Goal: Information Seeking & Learning: Learn about a topic

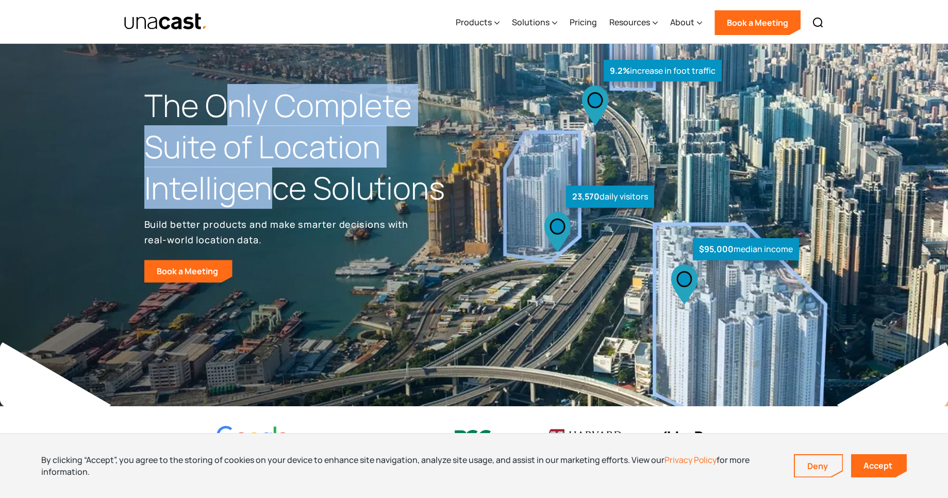
drag, startPoint x: 0, startPoint y: 0, endPoint x: 270, endPoint y: 187, distance: 328.4
click at [270, 187] on h1 "The Only Complete Suite of Location Intelligence Solutions" at bounding box center [309, 146] width 330 height 123
drag, startPoint x: 270, startPoint y: 187, endPoint x: 235, endPoint y: 120, distance: 75.9
click at [235, 120] on h1 "The Only Complete Suite of Location Intelligence Solutions" at bounding box center [309, 146] width 330 height 123
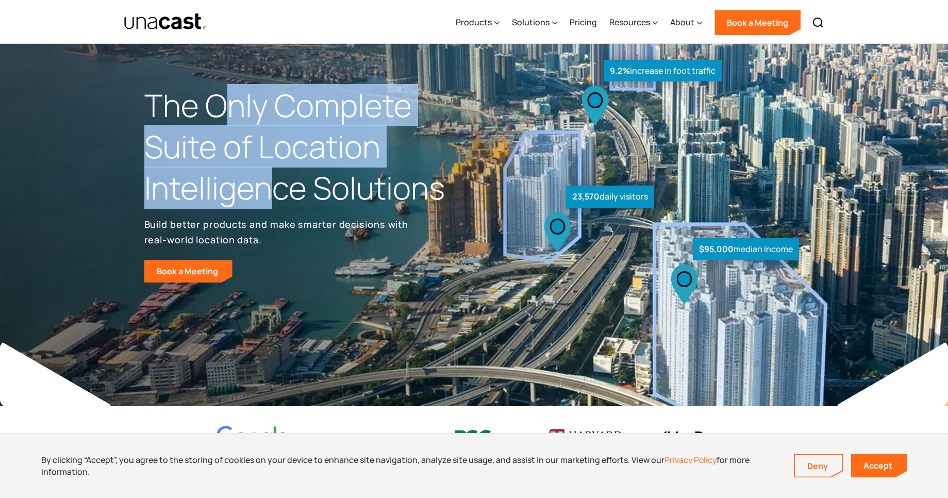
click at [235, 120] on h1 "The Only Complete Suite of Location Intelligence Solutions" at bounding box center [309, 146] width 330 height 123
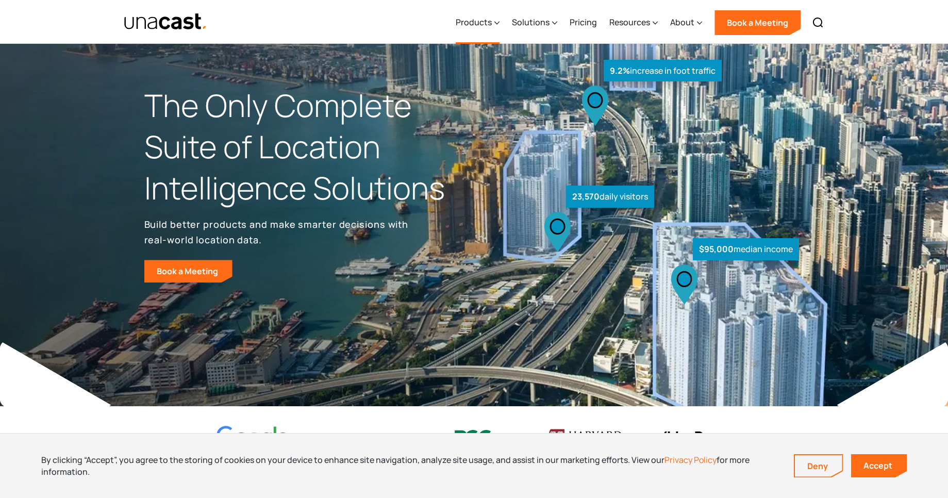
click at [476, 21] on div "Products" at bounding box center [474, 22] width 36 height 12
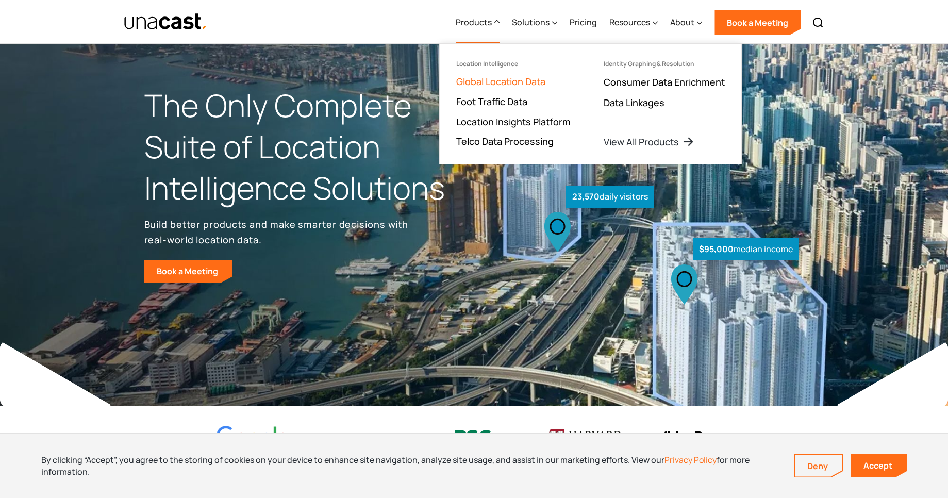
click at [485, 78] on link "Global Location Data" at bounding box center [500, 81] width 89 height 12
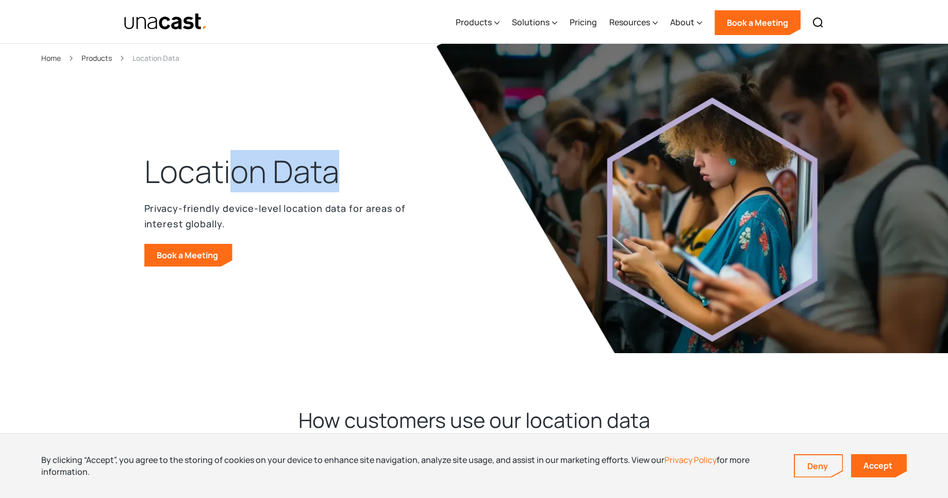
drag, startPoint x: 229, startPoint y: 177, endPoint x: 364, endPoint y: 170, distance: 134.8
click at [364, 170] on div "Location Data Privacy-friendly device-level location data for areas of interest…" at bounding box center [278, 209] width 268 height 116
drag, startPoint x: 364, startPoint y: 170, endPoint x: 133, endPoint y: 165, distance: 231.1
click at [133, 165] on header "Location Data Privacy-friendly device-level location data for areas of interest…" at bounding box center [474, 219] width 948 height 351
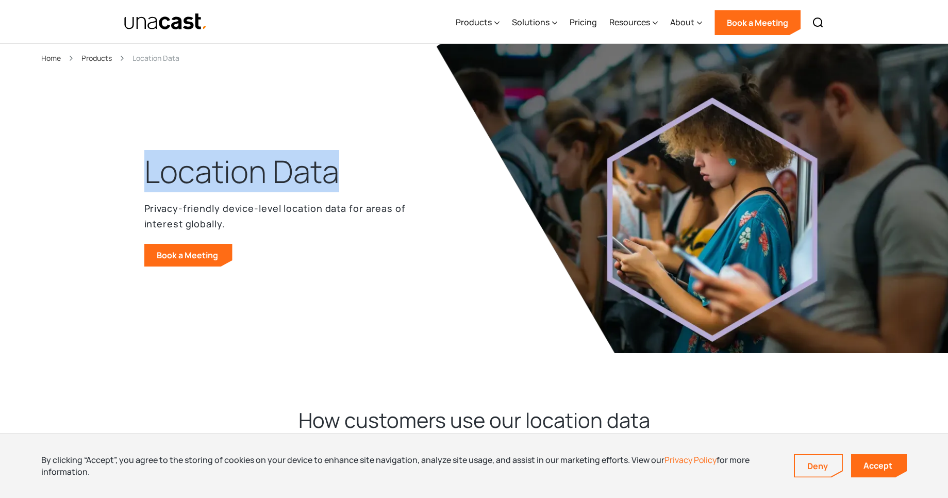
click at [133, 165] on header "Location Data Privacy-friendly device-level location data for areas of interest…" at bounding box center [474, 219] width 948 height 351
drag, startPoint x: 133, startPoint y: 165, endPoint x: 381, endPoint y: 159, distance: 248.1
click at [381, 159] on header "Location Data Privacy-friendly device-level location data for areas of interest…" at bounding box center [474, 219] width 948 height 351
click at [381, 159] on div "Location Data Privacy-friendly device-level location data for areas of interest…" at bounding box center [278, 209] width 268 height 116
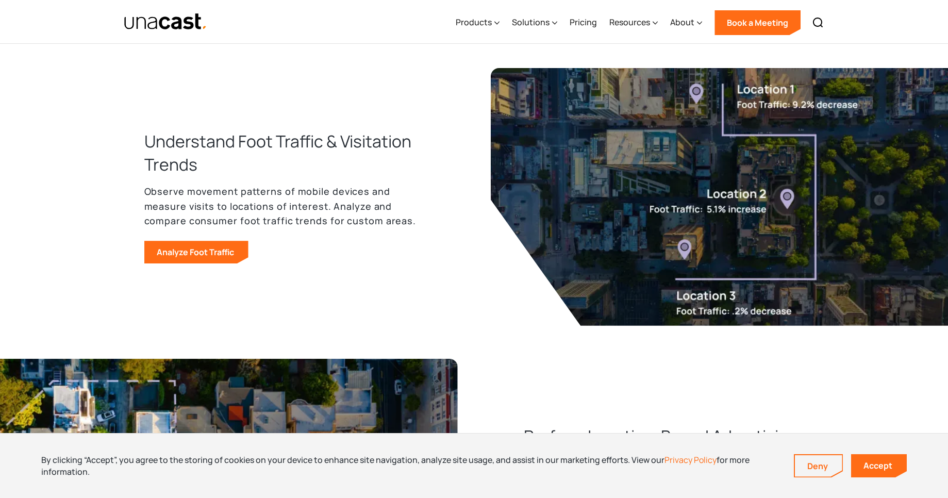
scroll to position [742, 0]
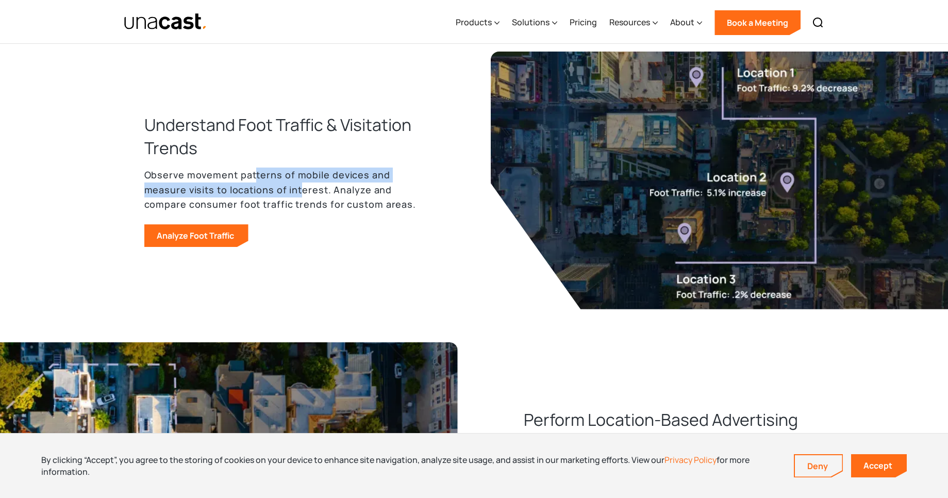
drag, startPoint x: 255, startPoint y: 174, endPoint x: 302, endPoint y: 188, distance: 49.4
click at [302, 188] on p "Observe movement patterns of mobile devices and measure visits to locations of …" at bounding box center [284, 190] width 281 height 44
drag, startPoint x: 305, startPoint y: 190, endPoint x: 253, endPoint y: 175, distance: 54.5
click at [253, 175] on p "Observe movement patterns of mobile devices and measure visits to locations of …" at bounding box center [284, 190] width 281 height 44
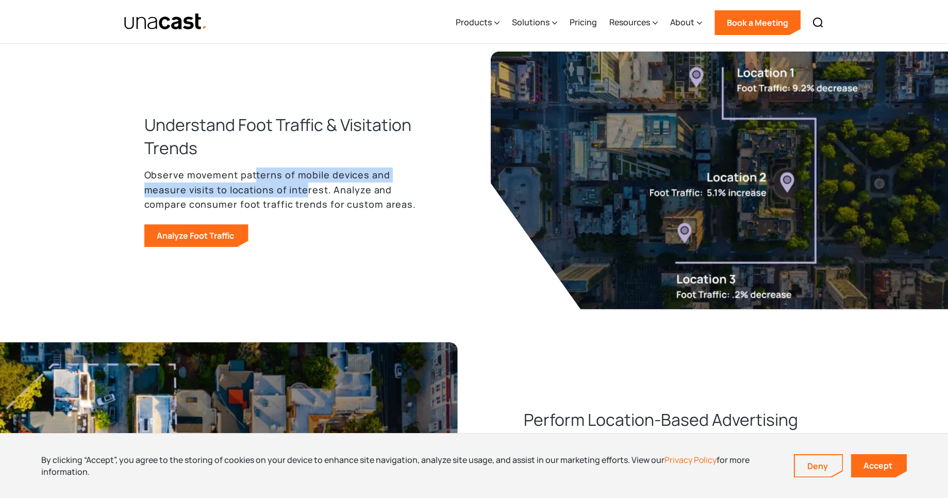
click at [253, 175] on p "Observe movement patterns of mobile devices and measure visits to locations of …" at bounding box center [284, 190] width 281 height 44
drag, startPoint x: 253, startPoint y: 175, endPoint x: 305, endPoint y: 189, distance: 53.8
click at [305, 189] on p "Observe movement patterns of mobile devices and measure visits to locations of …" at bounding box center [284, 190] width 281 height 44
drag, startPoint x: 305, startPoint y: 189, endPoint x: 252, endPoint y: 171, distance: 55.9
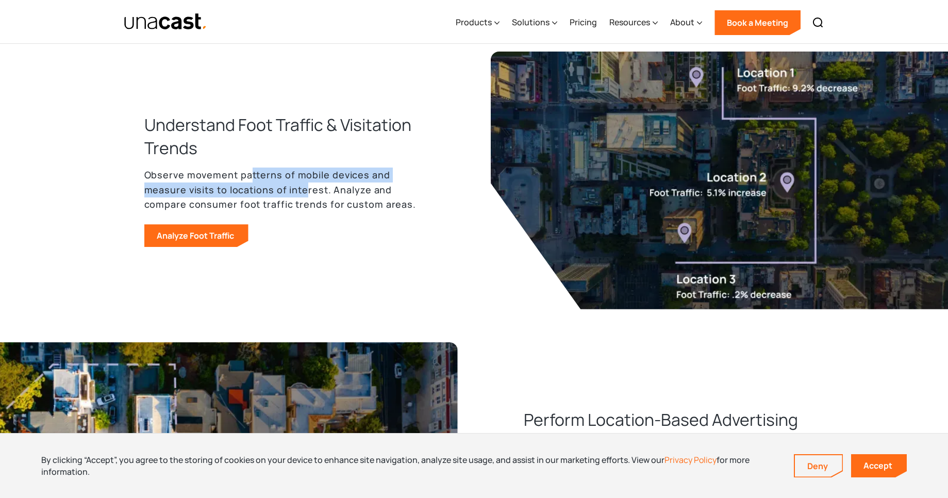
click at [252, 171] on p "Observe movement patterns of mobile devices and measure visits to locations of …" at bounding box center [284, 190] width 281 height 44
drag, startPoint x: 254, startPoint y: 172, endPoint x: 307, endPoint y: 189, distance: 55.6
click at [307, 189] on p "Observe movement patterns of mobile devices and measure visits to locations of …" at bounding box center [284, 190] width 281 height 44
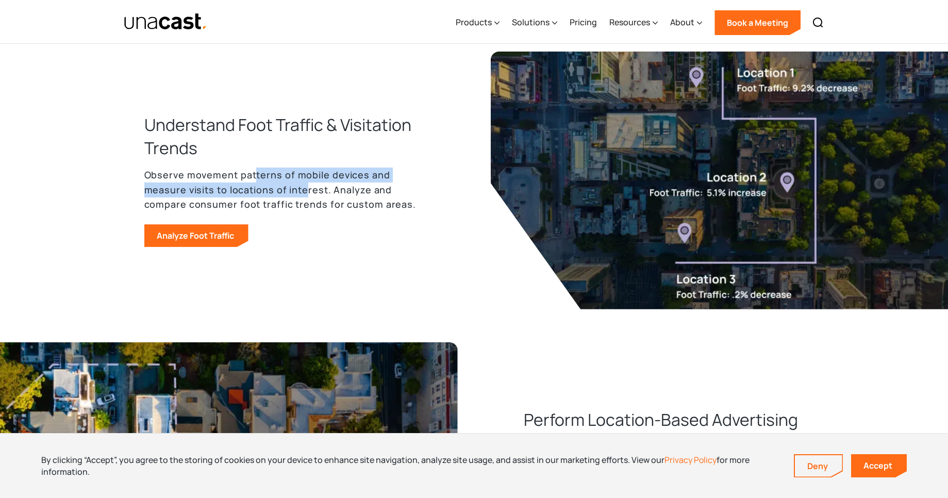
drag, startPoint x: 307, startPoint y: 189, endPoint x: 254, endPoint y: 175, distance: 54.4
click at [254, 175] on p "Observe movement patterns of mobile devices and measure visits to locations of …" at bounding box center [284, 190] width 281 height 44
drag, startPoint x: 254, startPoint y: 175, endPoint x: 307, endPoint y: 191, distance: 55.1
click at [307, 191] on p "Observe movement patterns of mobile devices and measure visits to locations of …" at bounding box center [284, 190] width 281 height 44
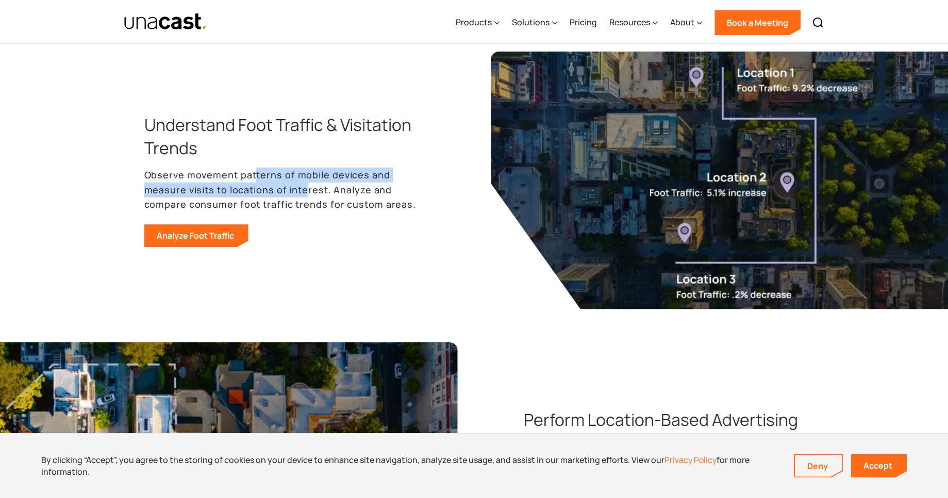
click at [307, 191] on p "Observe movement patterns of mobile devices and measure visits to locations of …" at bounding box center [284, 190] width 281 height 44
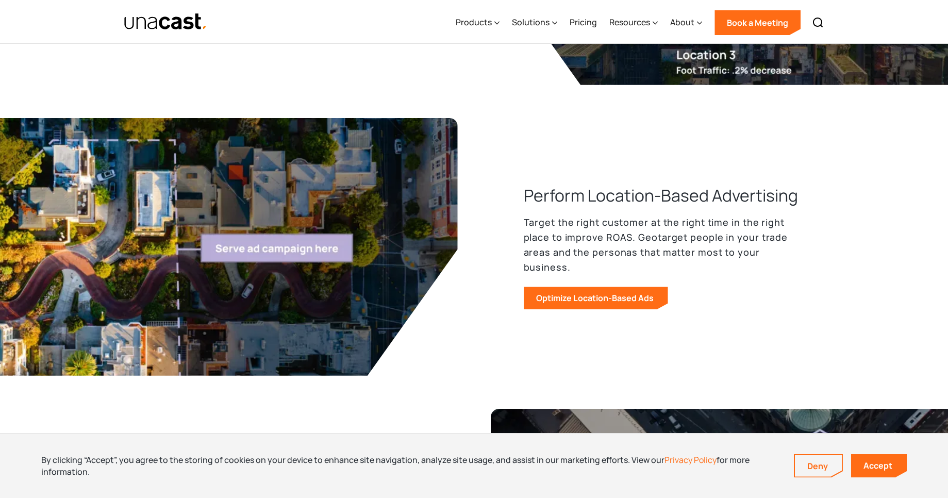
scroll to position [968, 0]
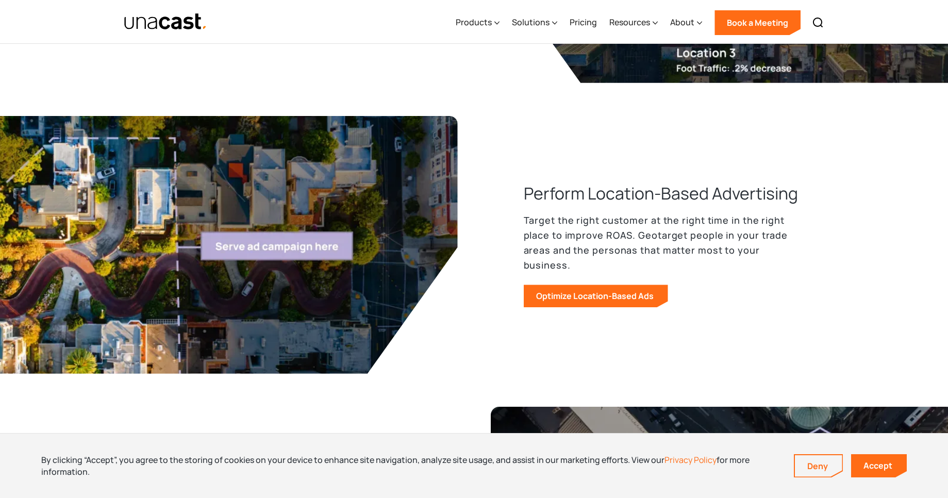
drag, startPoint x: 445, startPoint y: 362, endPoint x: 445, endPoint y: 309, distance: 52.6
click at [445, 309] on div at bounding box center [301, 245] width 314 height 258
